Goal: Find specific page/section: Find specific page/section

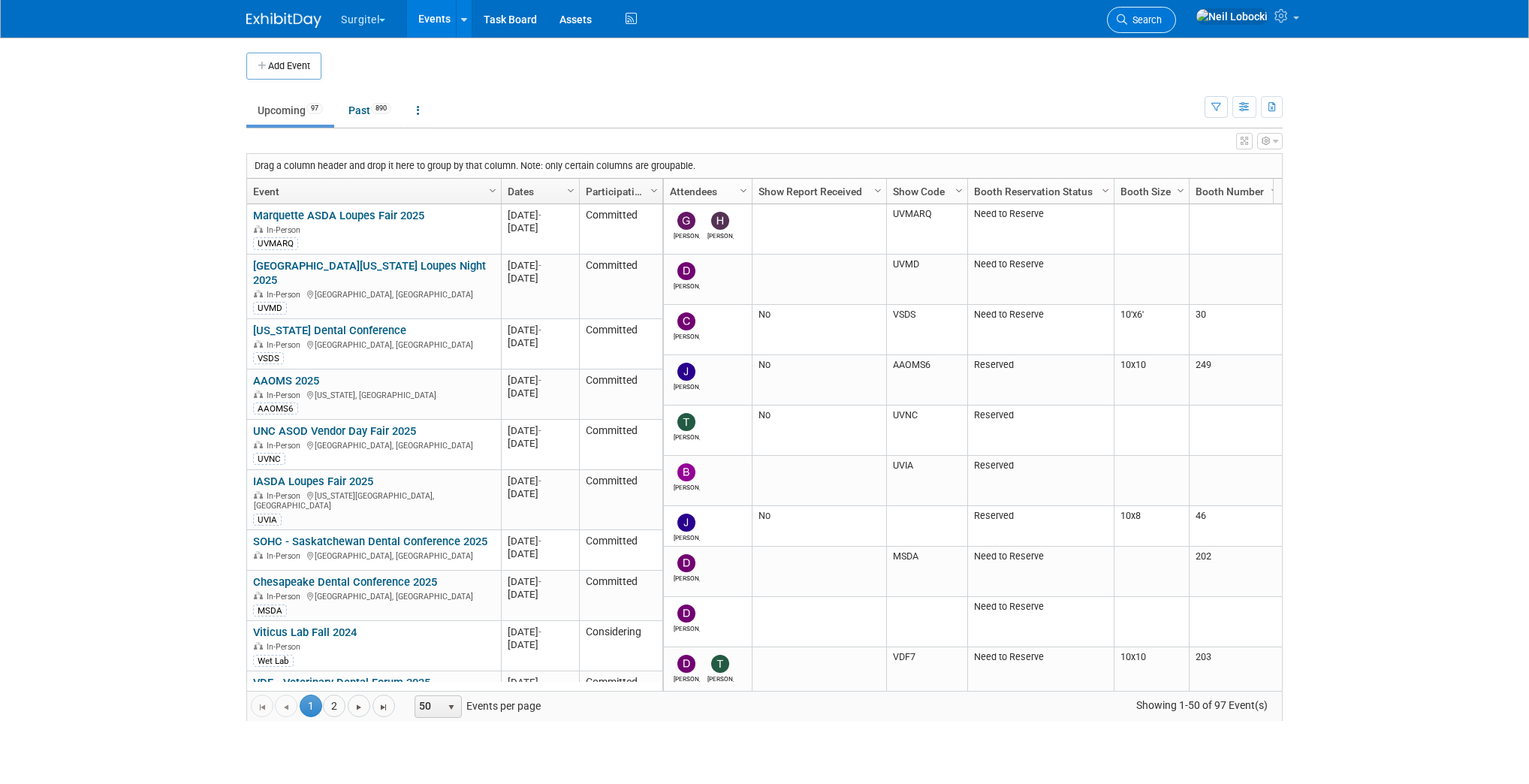
click at [1127, 14] on icon at bounding box center [1122, 19] width 10 height 10
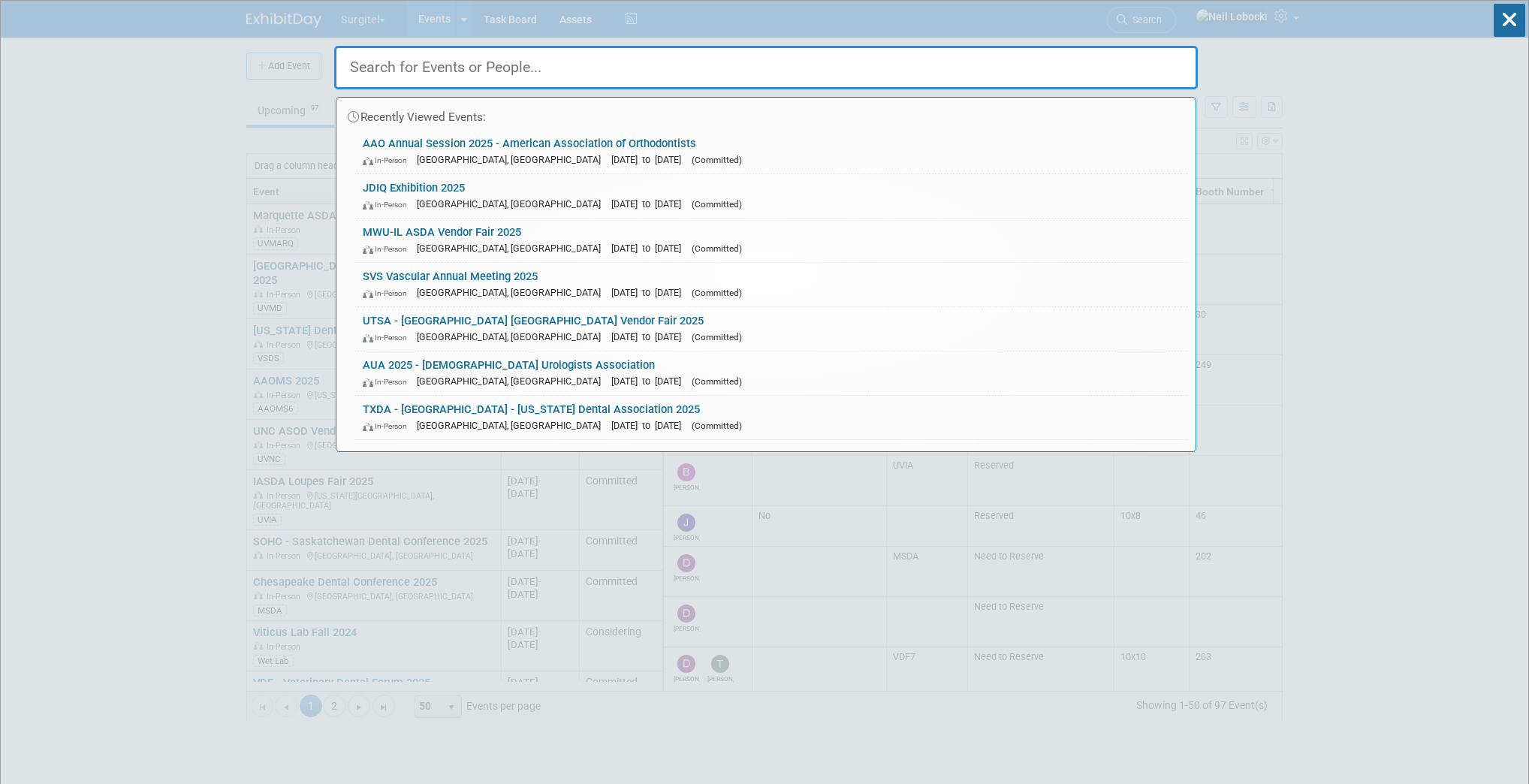
click at [593, 66] on input "text" at bounding box center [766, 68] width 864 height 44
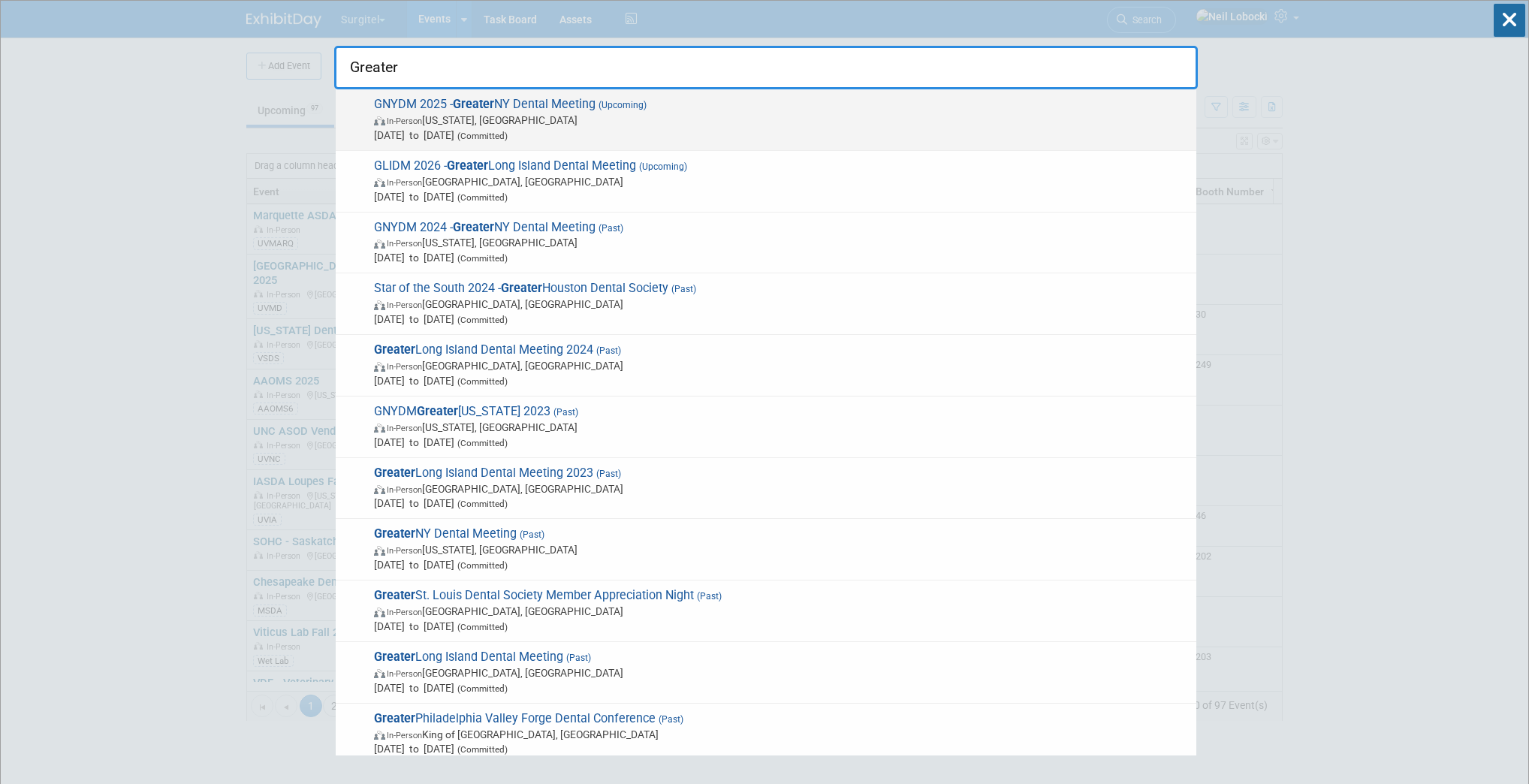
type input "Greater"
drag, startPoint x: 585, startPoint y: 106, endPoint x: 571, endPoint y: 109, distance: 14.3
click at [573, 107] on span "GNYDM 2025 - Greater NY Dental Meeting (Upcoming) In-Person [US_STATE], [GEOGRA…" at bounding box center [779, 120] width 819 height 46
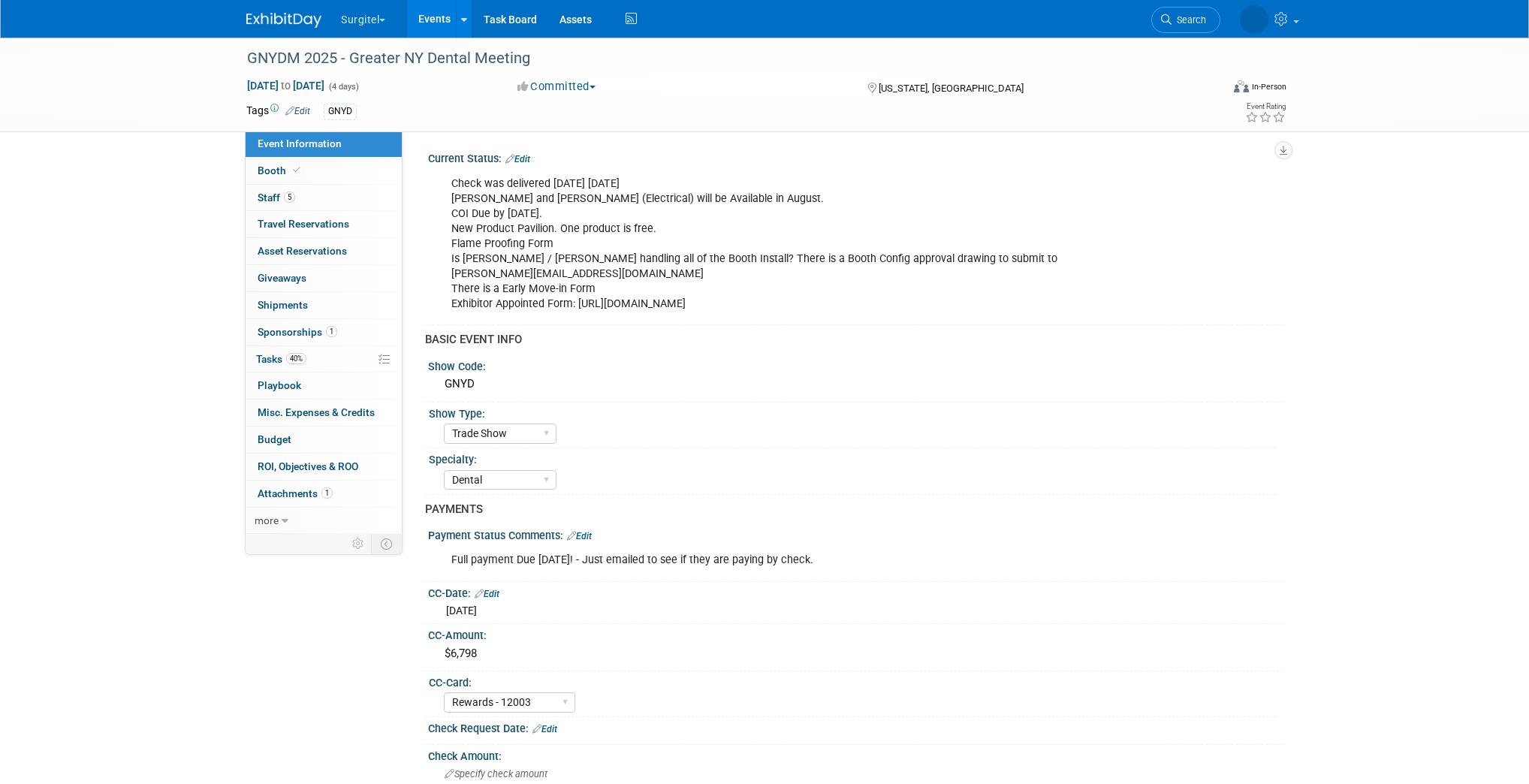
select select "Trade Show"
select select "Dental"
select select "Rewards - 12003"
select select "No"
click at [320, 206] on link "5 Staff 5" at bounding box center [324, 198] width 156 height 27
